Goal: Task Accomplishment & Management: Manage account settings

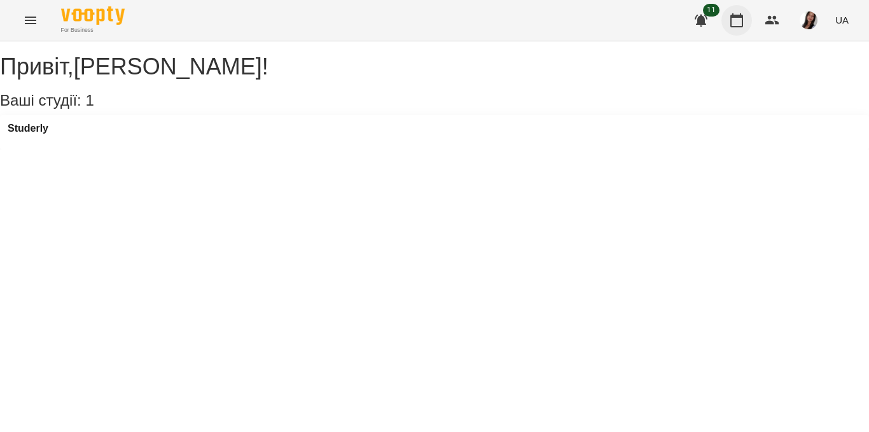
click at [738, 28] on button "button" at bounding box center [736, 20] width 31 height 31
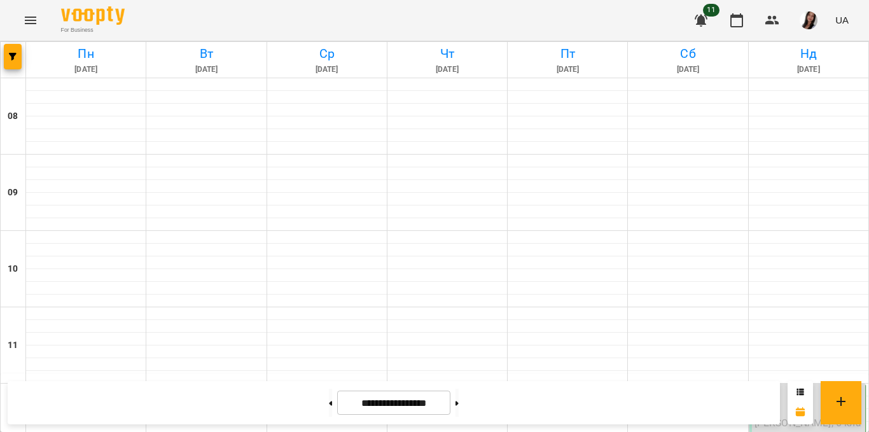
scroll to position [285, 0]
click at [769, 387] on label "12:00" at bounding box center [766, 394] width 24 height 14
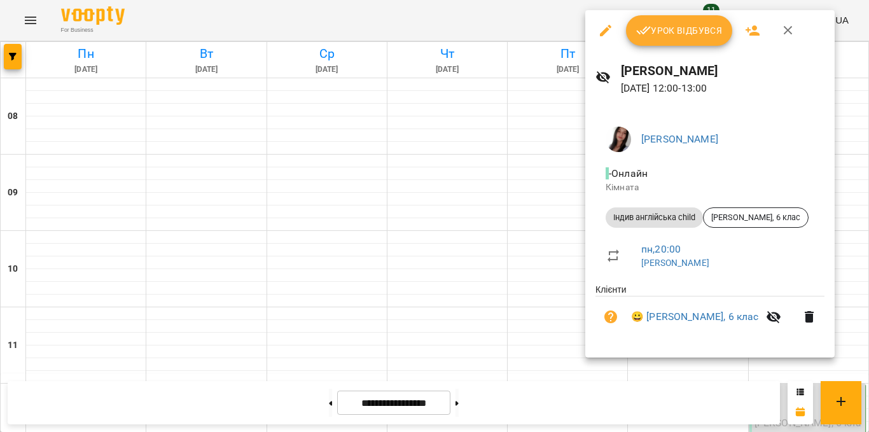
click at [695, 26] on span "Урок відбувся" at bounding box center [679, 30] width 86 height 15
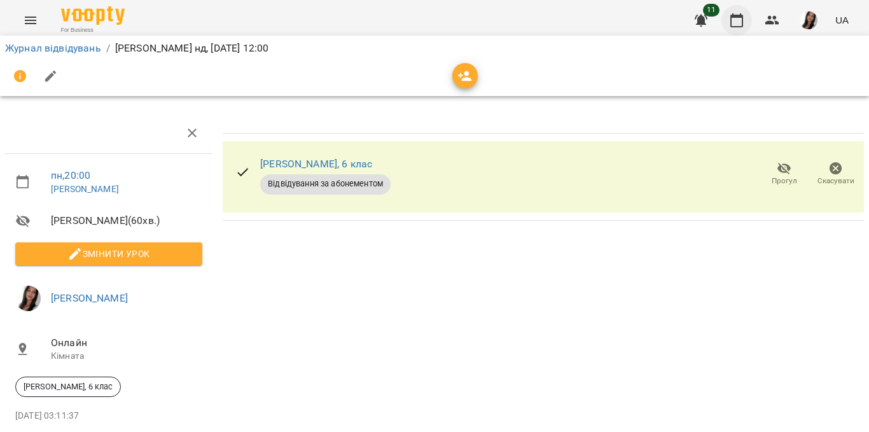
click at [742, 24] on icon "button" at bounding box center [736, 20] width 13 height 14
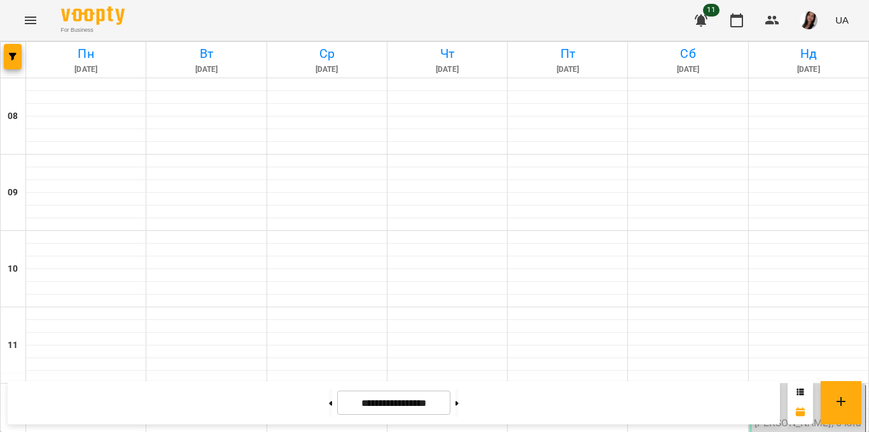
scroll to position [198, 0]
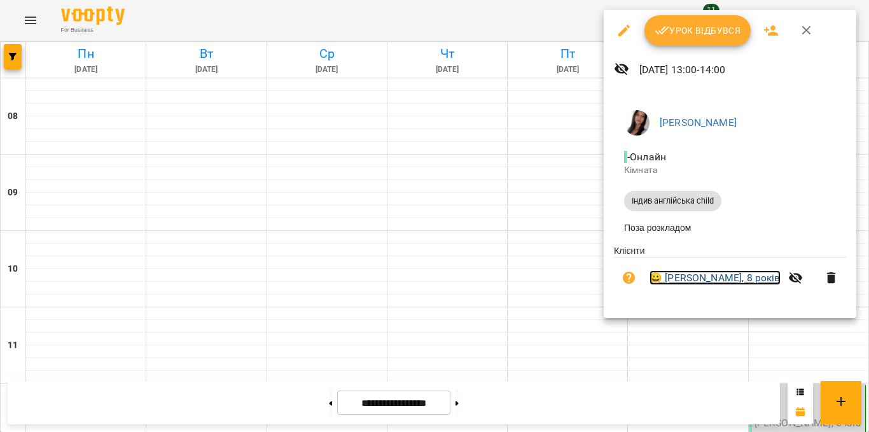
click at [717, 284] on link "😀 [PERSON_NAME], 8 років" at bounding box center [714, 277] width 131 height 15
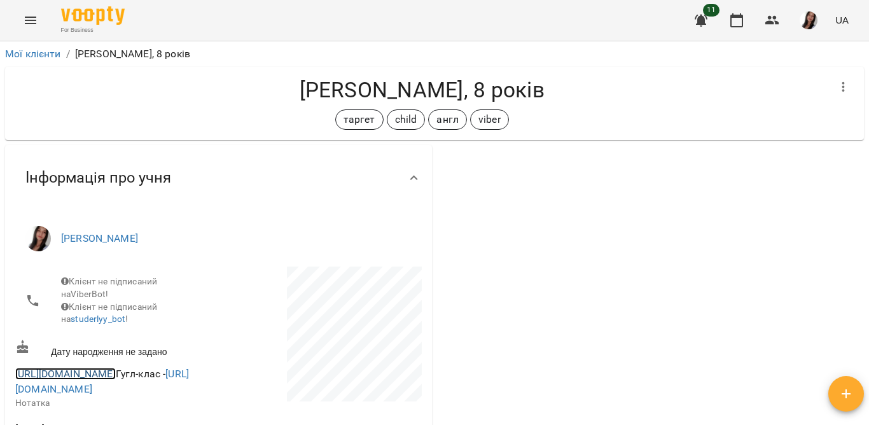
click at [116, 380] on link "[URL][DOMAIN_NAME]" at bounding box center [65, 374] width 100 height 12
